Goal: Task Accomplishment & Management: Manage account settings

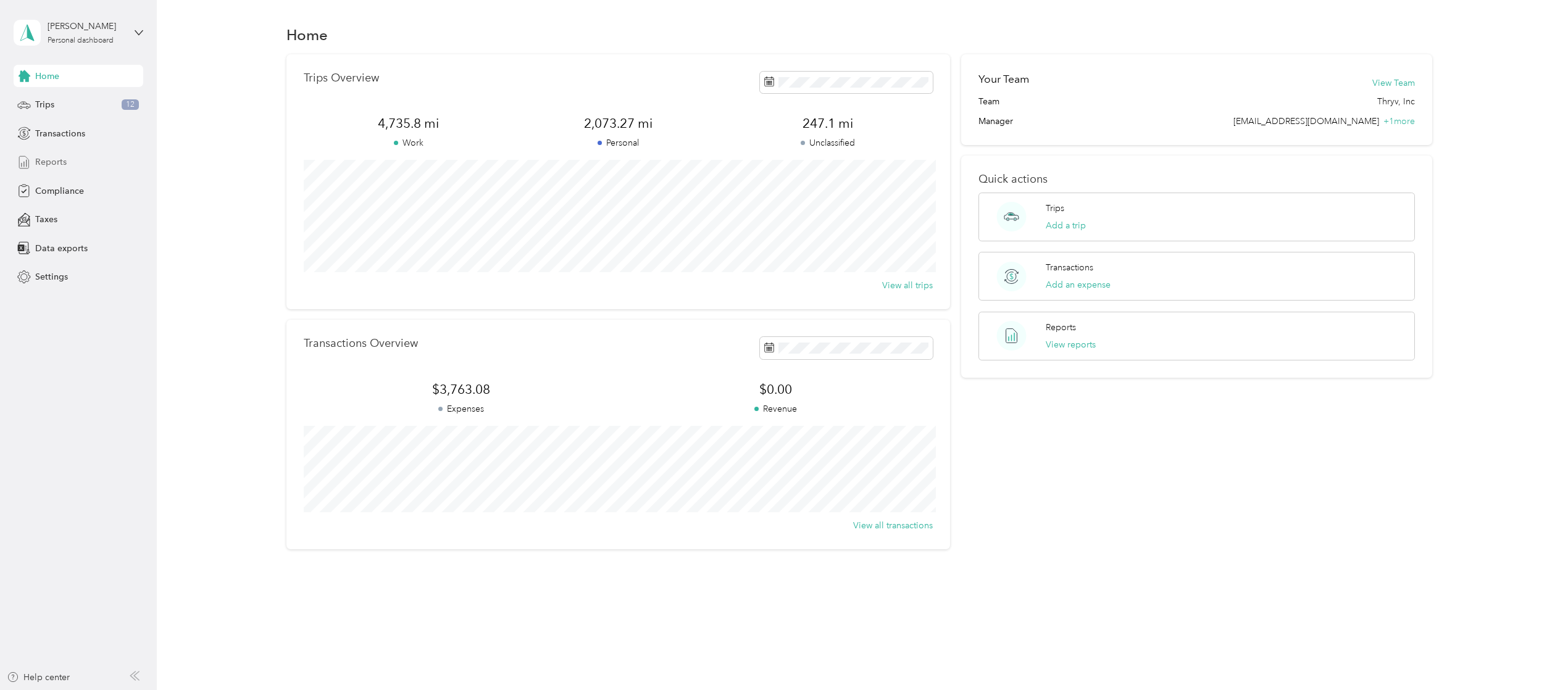
click at [53, 160] on span "Reports" at bounding box center [50, 162] width 31 height 13
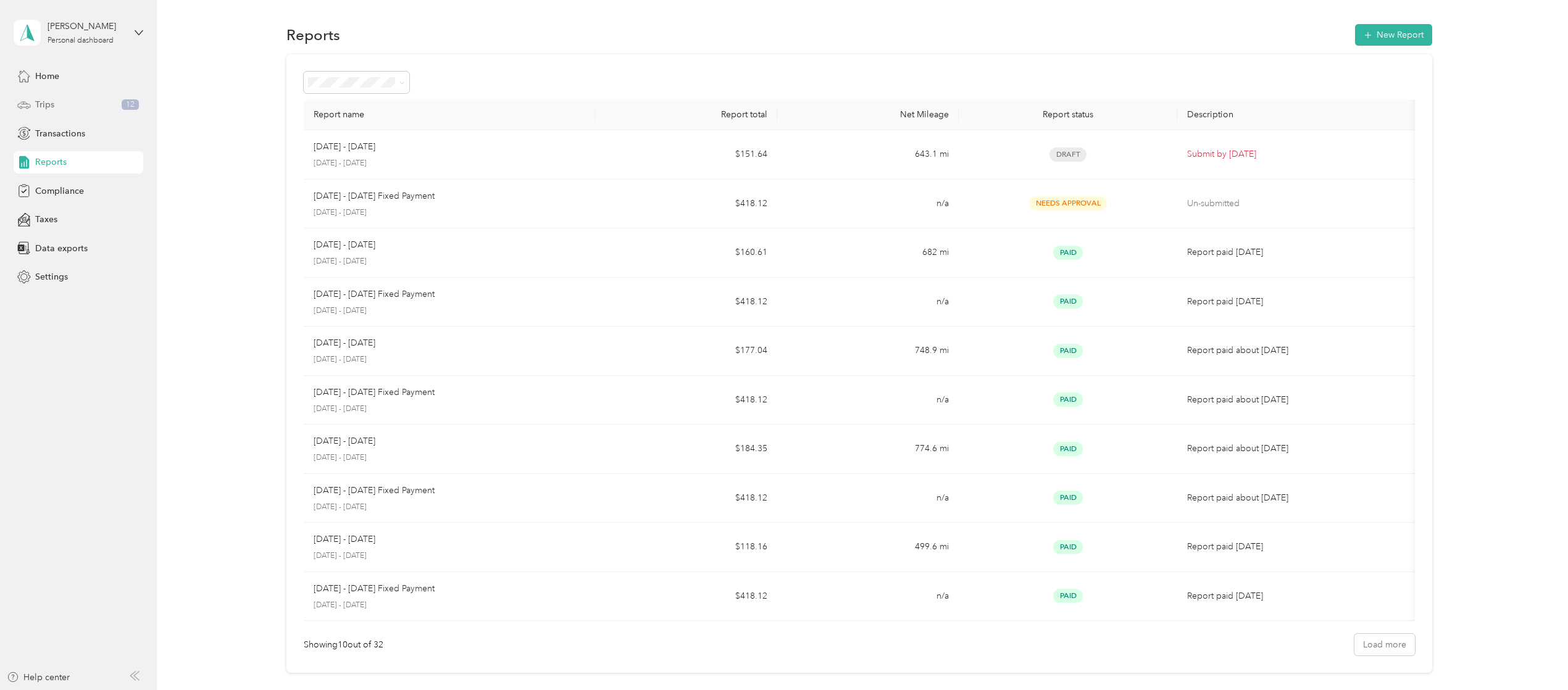
click at [56, 103] on div "Trips 12" at bounding box center [79, 105] width 130 height 22
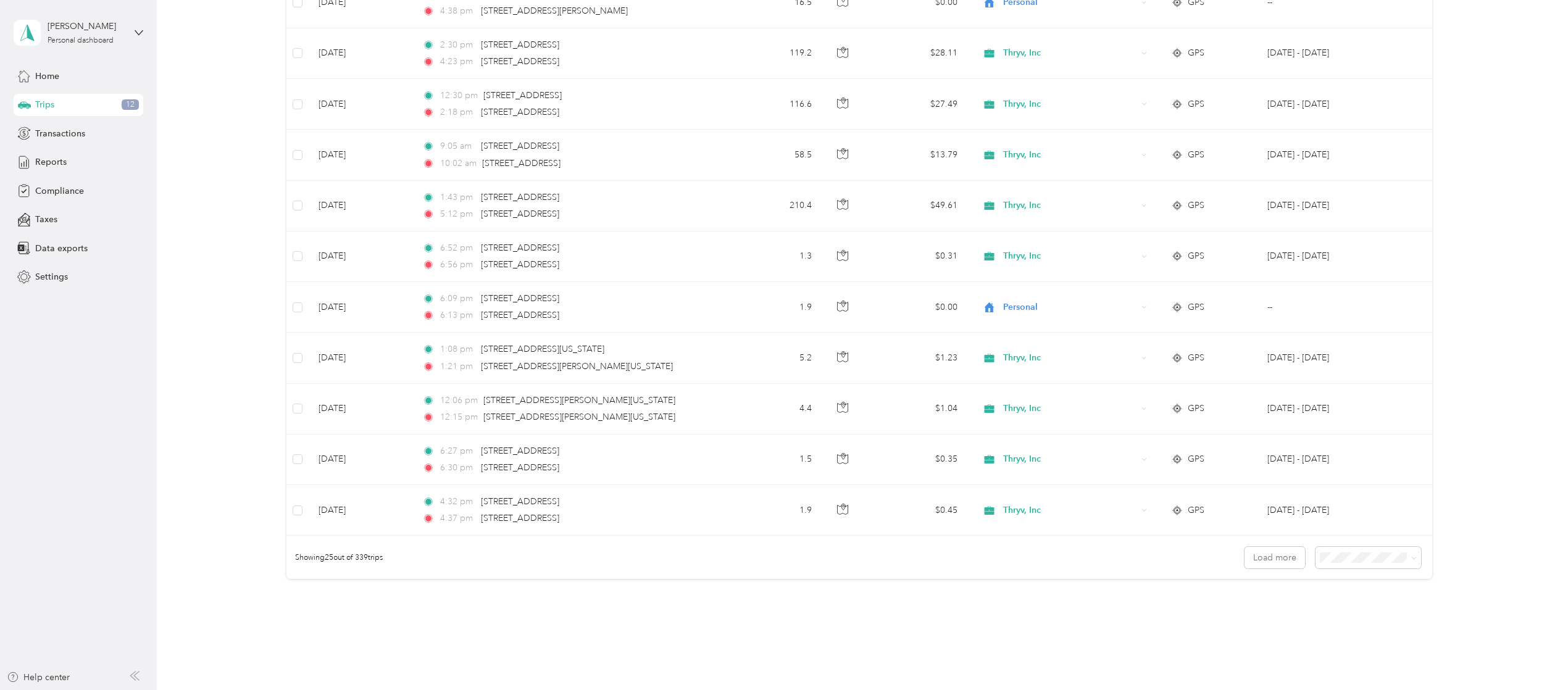
scroll to position [940, 0]
click at [1263, 565] on button "Load more" at bounding box center [1275, 559] width 60 height 21
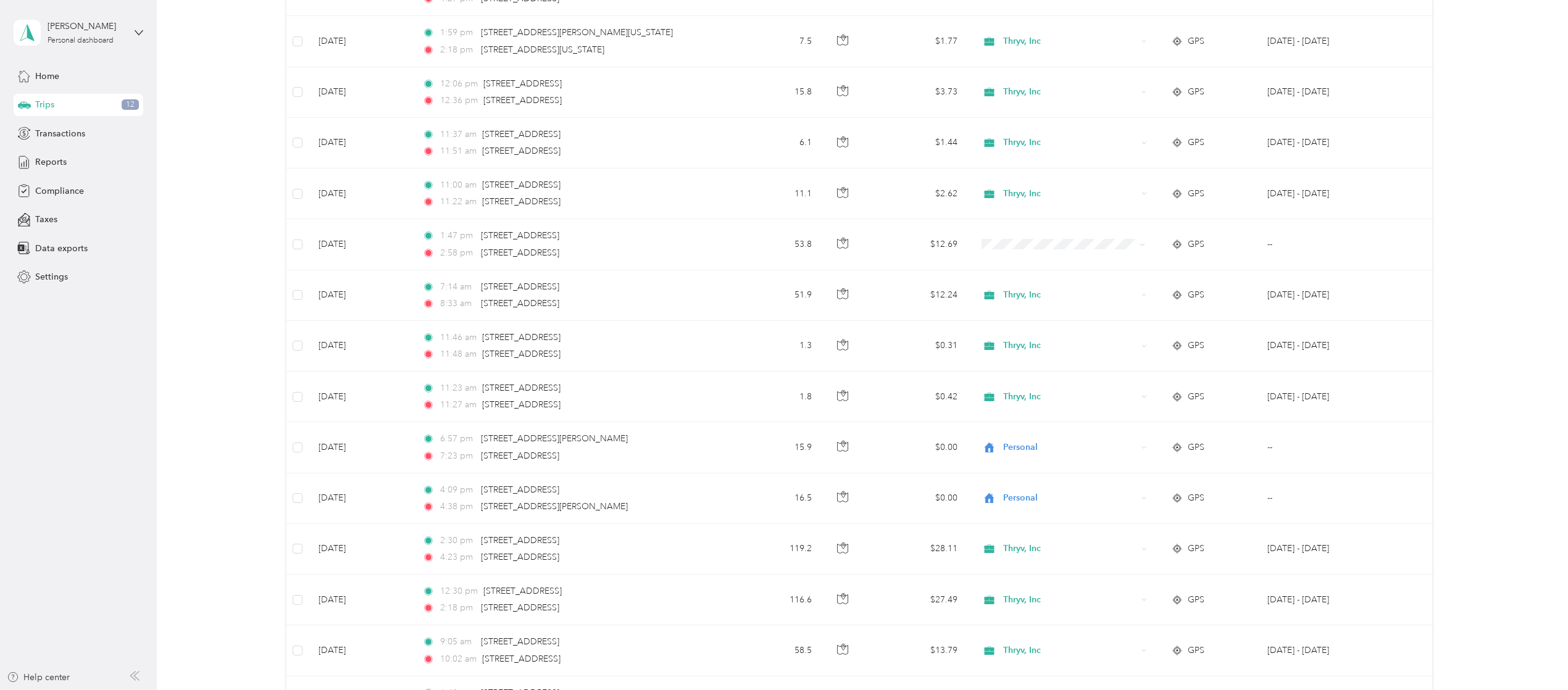
scroll to position [431, 0]
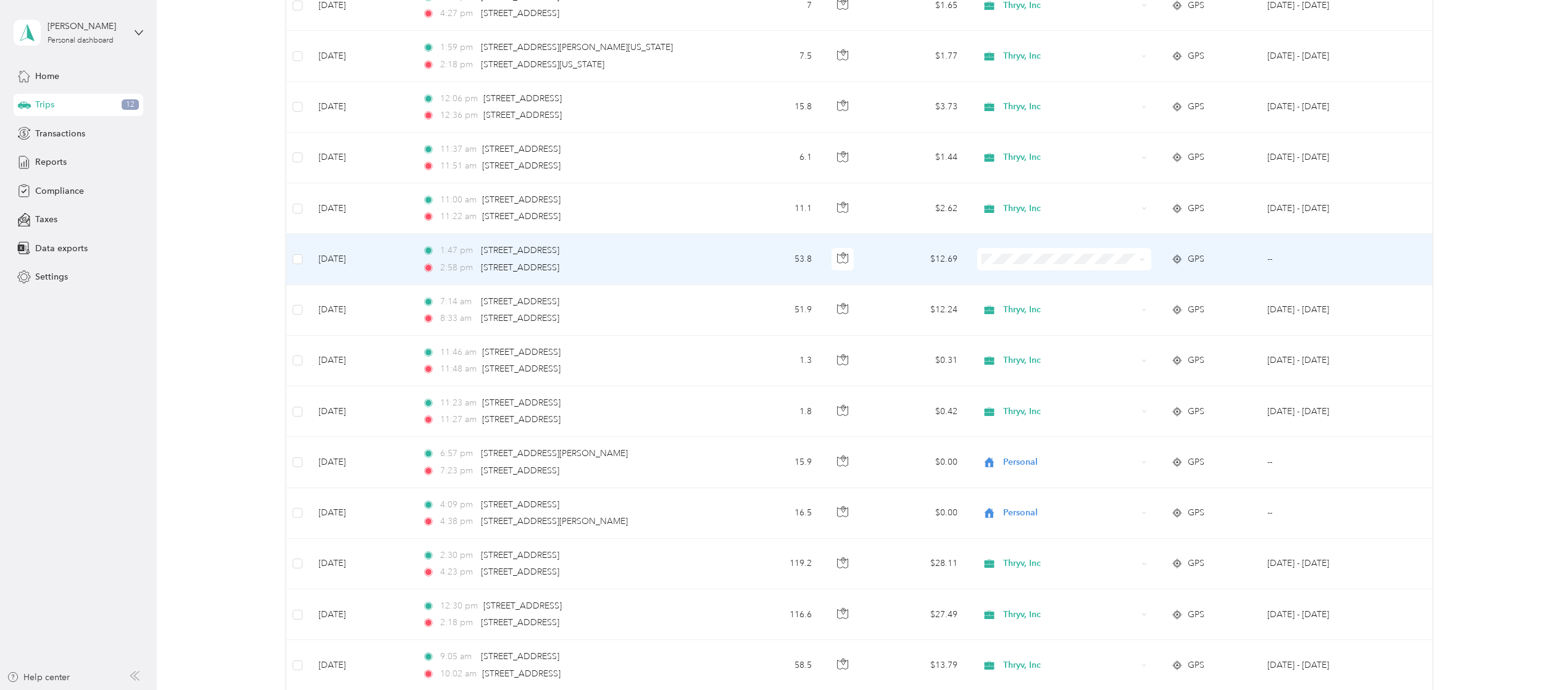
click at [1005, 305] on span "Personal" at bounding box center [1067, 303] width 133 height 13
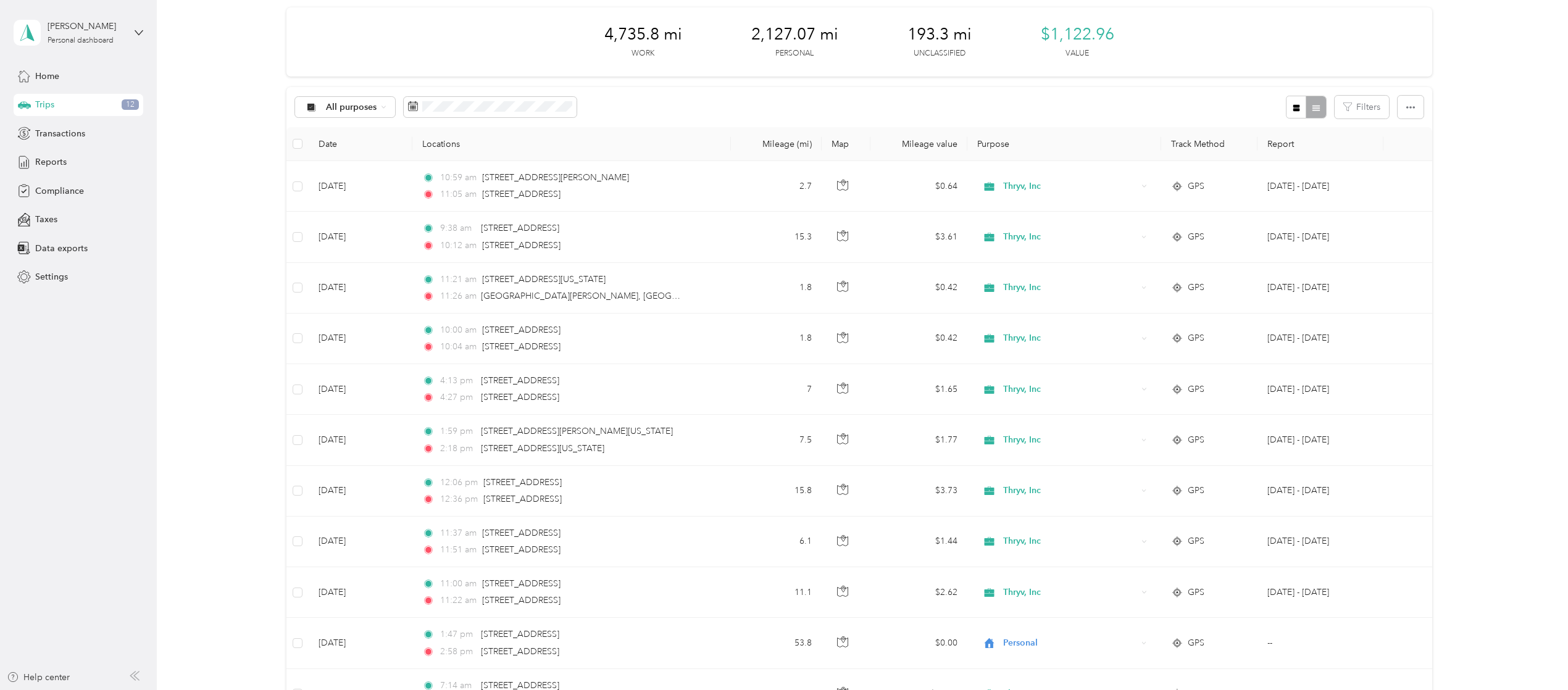
scroll to position [0, 0]
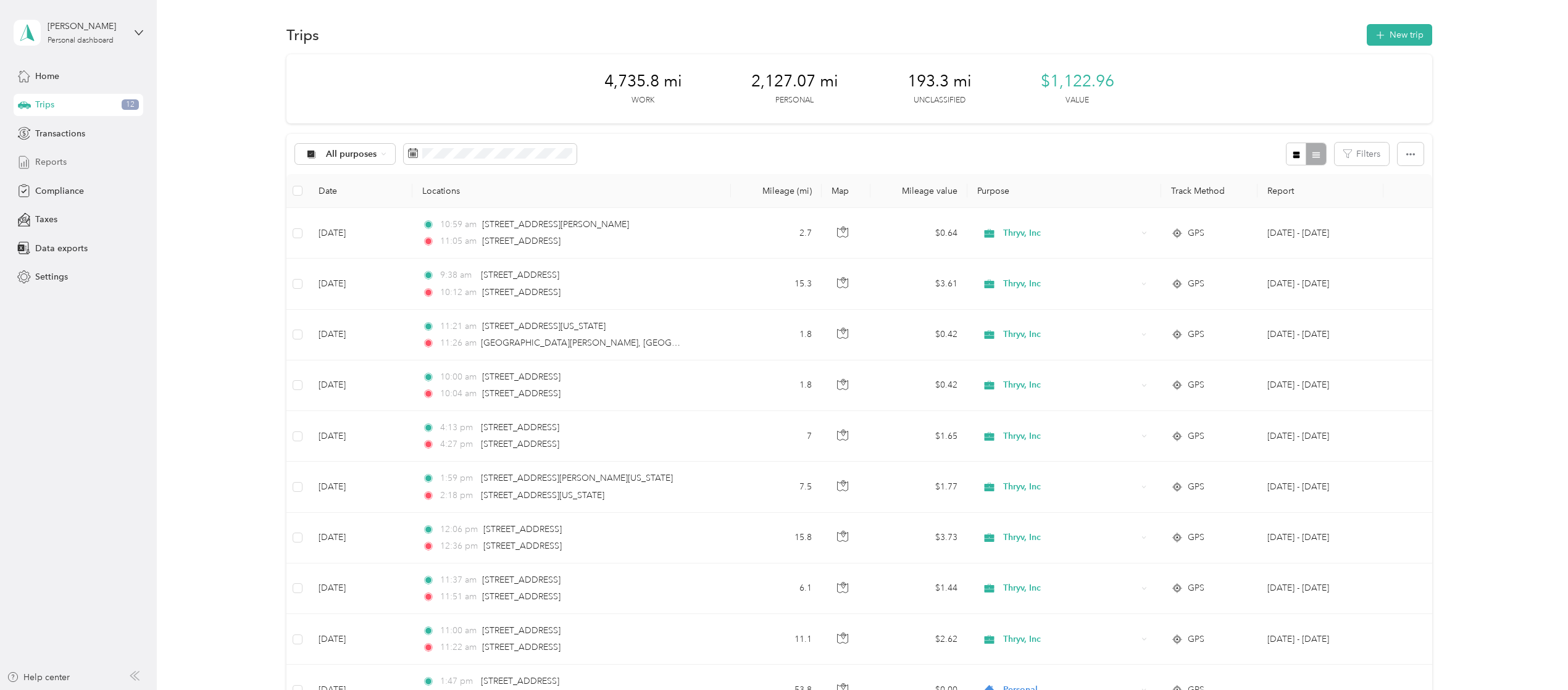
click at [48, 169] on div "Reports" at bounding box center [79, 162] width 130 height 22
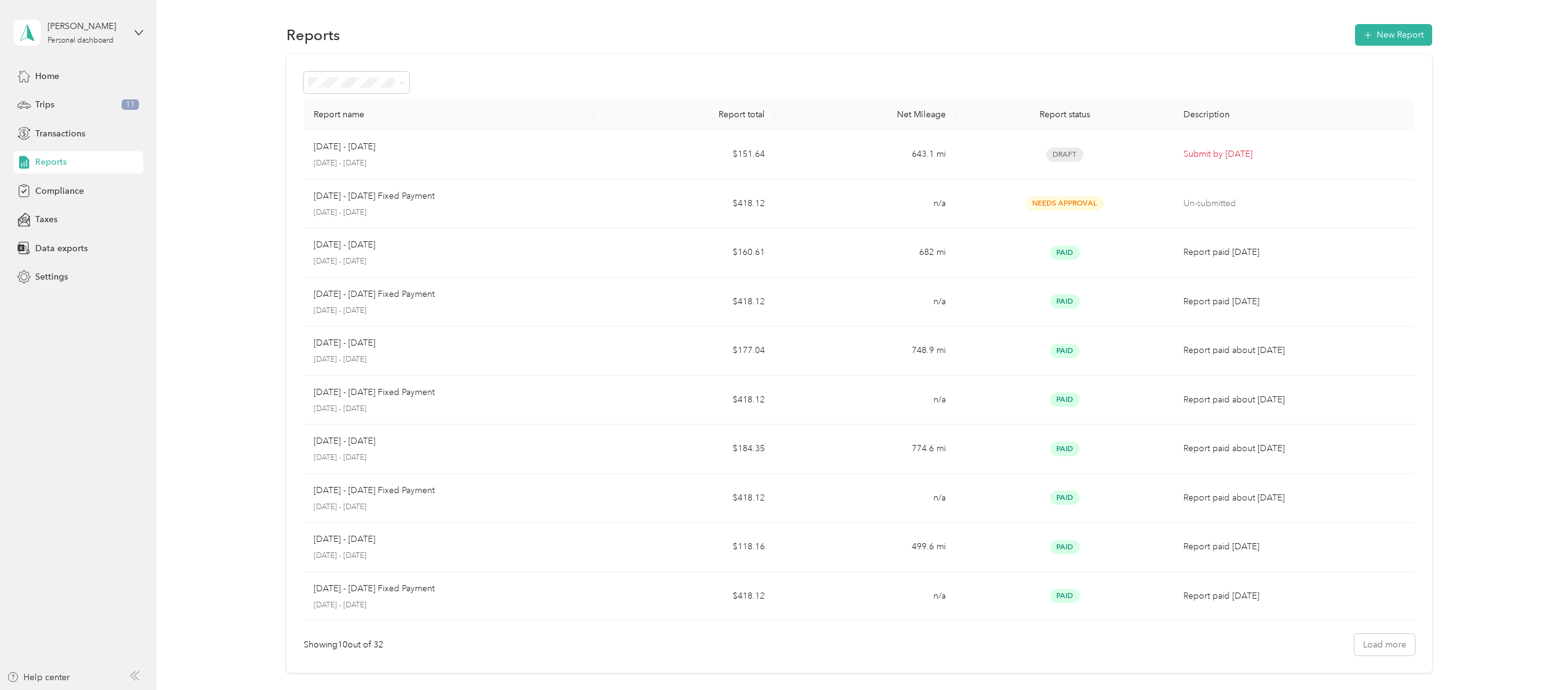
click at [60, 162] on span "Reports" at bounding box center [50, 162] width 31 height 13
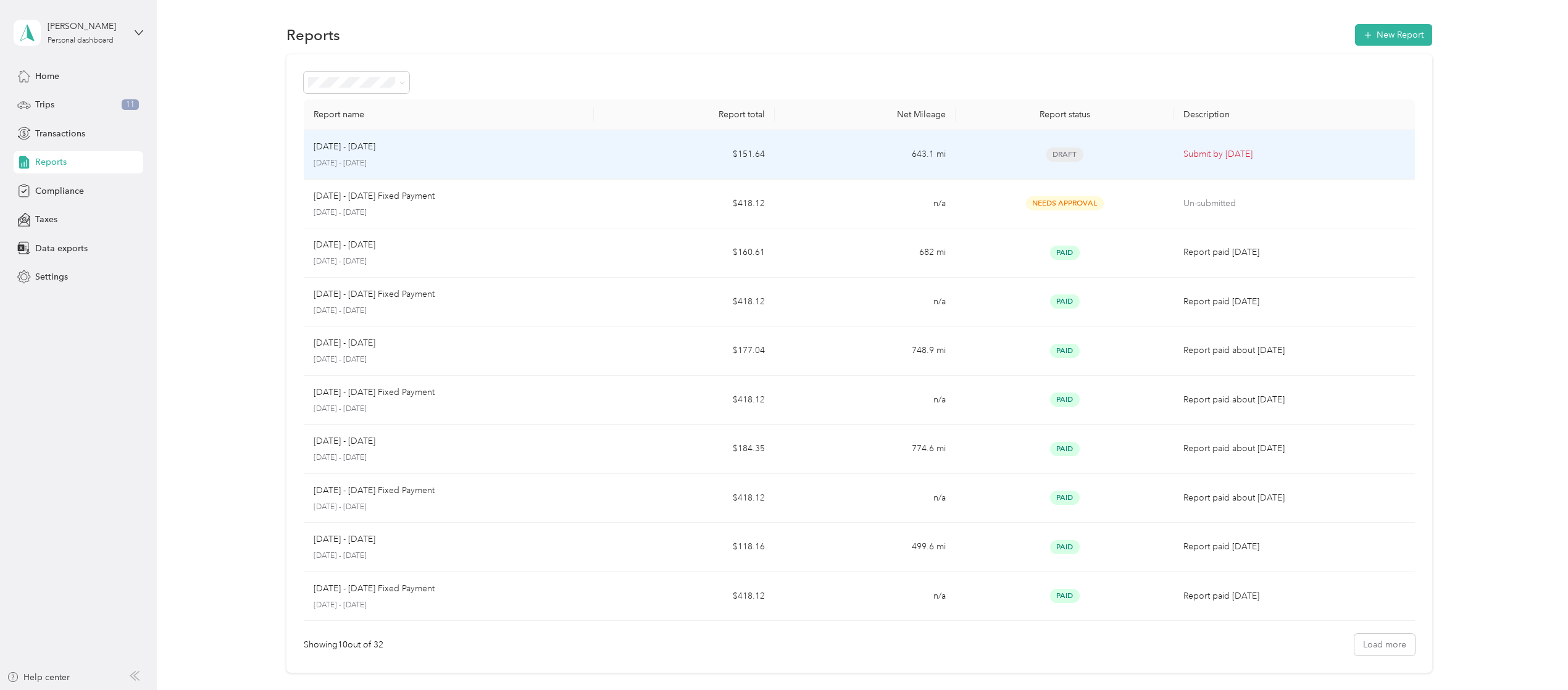
click at [1221, 147] on td "Submit by [DATE]" at bounding box center [1295, 155] width 241 height 50
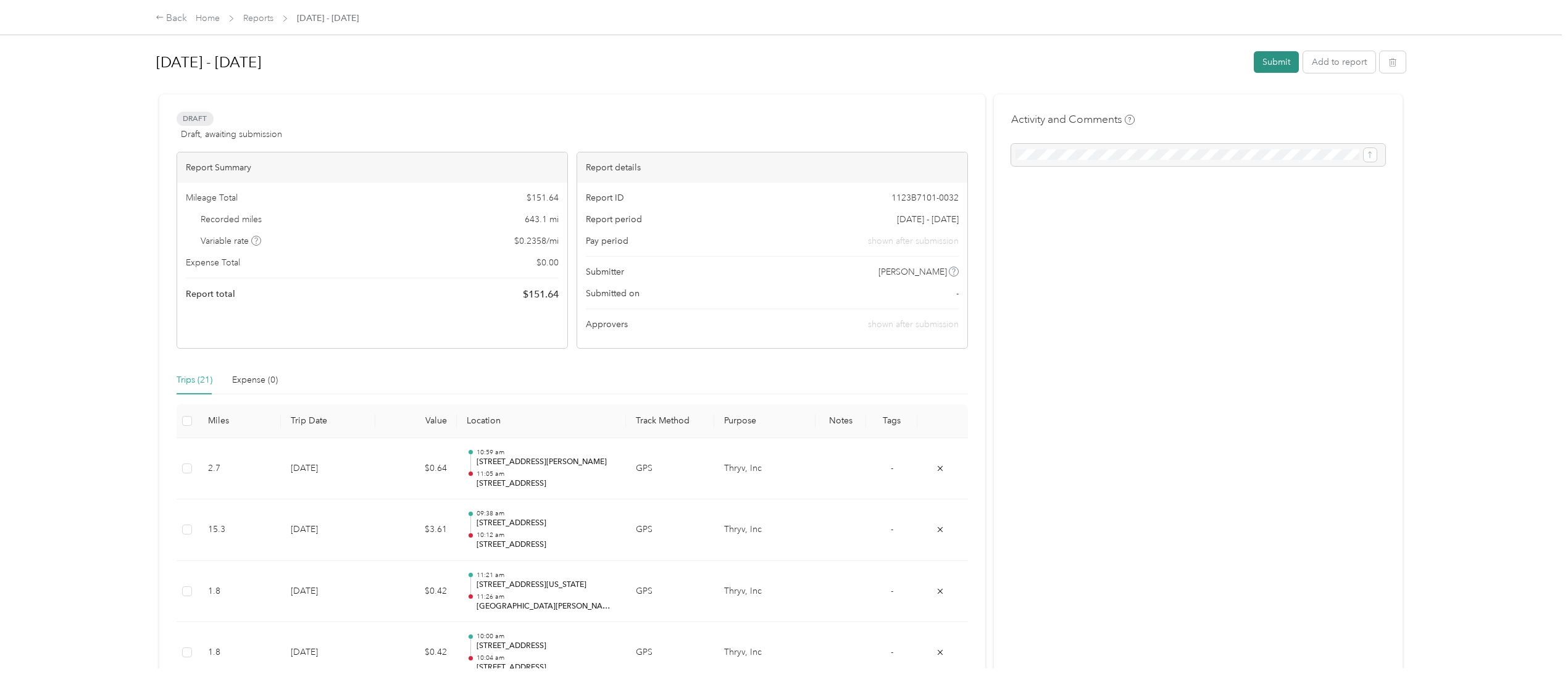
click at [1258, 58] on button "Submit" at bounding box center [1276, 62] width 45 height 21
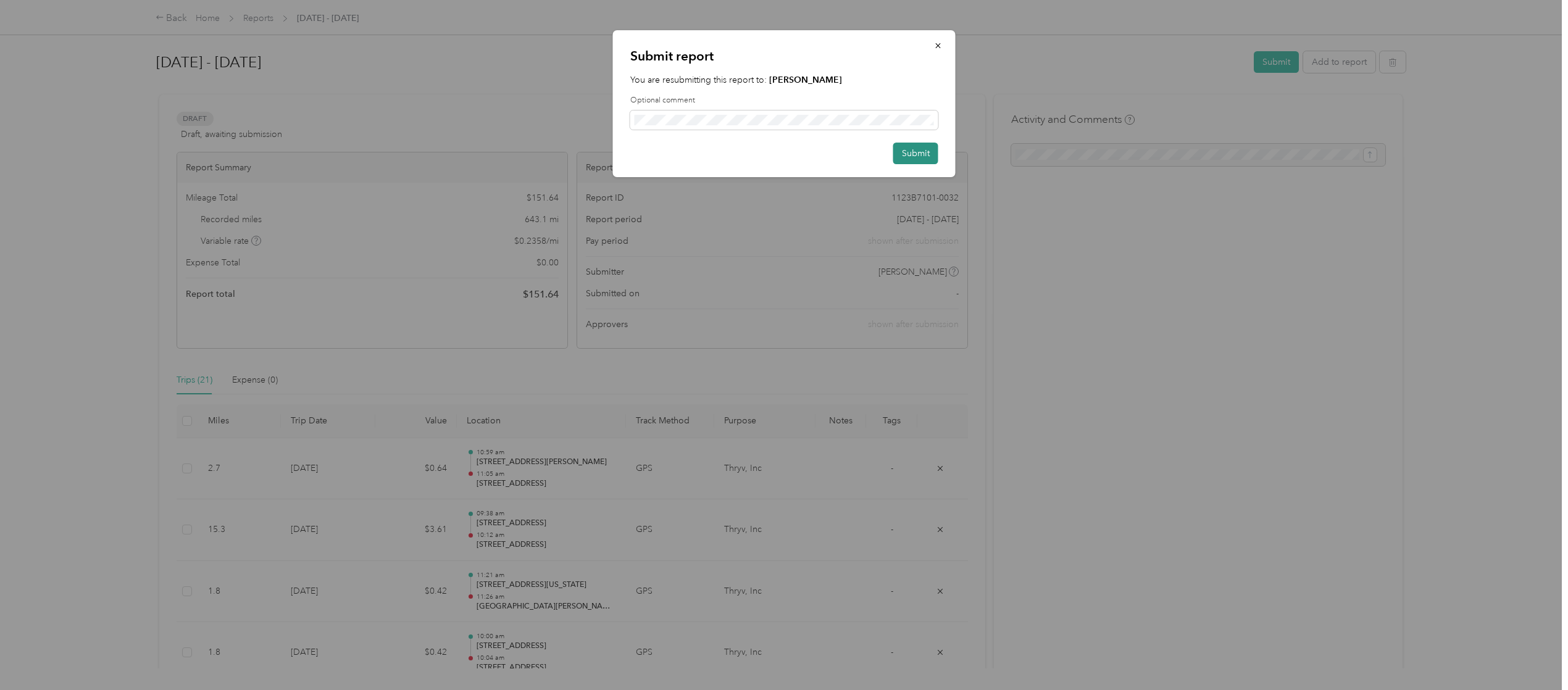
click at [918, 147] on button "Submit" at bounding box center [915, 153] width 45 height 21
